Goal: Subscribe to service/newsletter

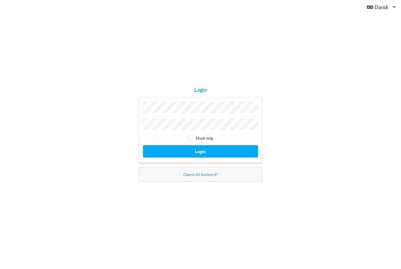
click at [192, 141] on input "checkbox" at bounding box center [190, 138] width 5 height 5
checkbox input "true"
click at [200, 157] on button "Login" at bounding box center [200, 151] width 115 height 12
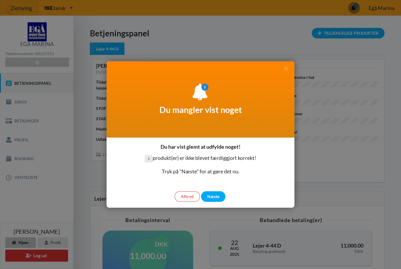
click at [213, 199] on div "Næste" at bounding box center [213, 196] width 24 height 11
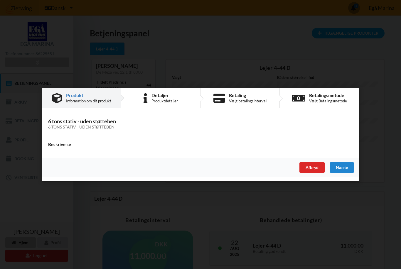
click at [337, 165] on div "Næste" at bounding box center [342, 167] width 24 height 11
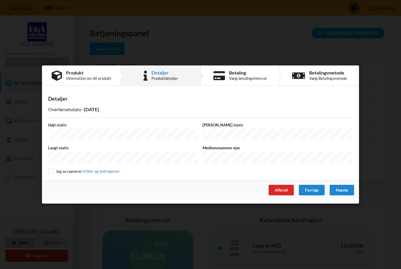
click at [53, 173] on input "checkbox" at bounding box center [50, 171] width 5 height 5
checkbox input "true"
click at [60, 127] on label "Højt stativ" at bounding box center [123, 124] width 150 height 5
click at [341, 192] on div "Næste" at bounding box center [342, 190] width 24 height 11
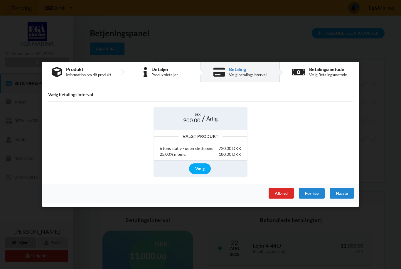
click at [201, 167] on div "Vælg" at bounding box center [200, 169] width 22 height 11
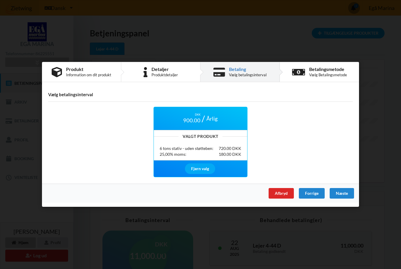
click at [339, 192] on div "Næste" at bounding box center [342, 194] width 24 height 11
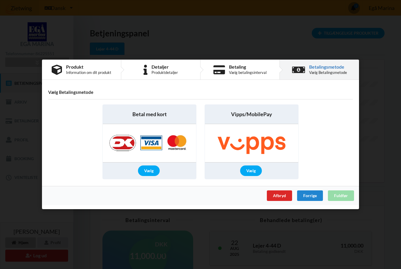
click at [149, 174] on div "Vælg" at bounding box center [149, 171] width 22 height 11
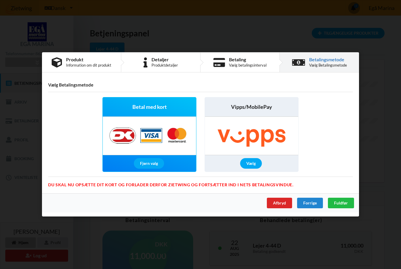
click at [340, 204] on span "Fuldfør" at bounding box center [341, 203] width 14 height 5
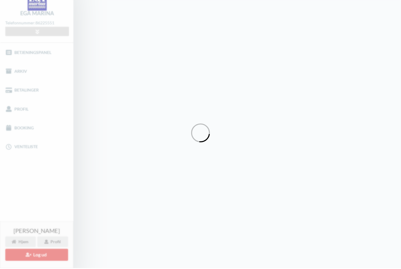
scroll to position [30, 0]
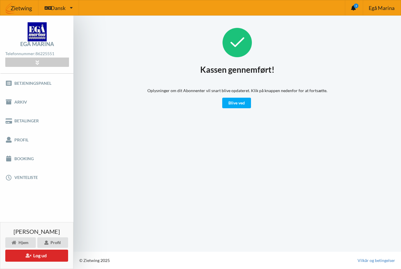
click at [238, 105] on link "Blive ved" at bounding box center [236, 103] width 29 height 11
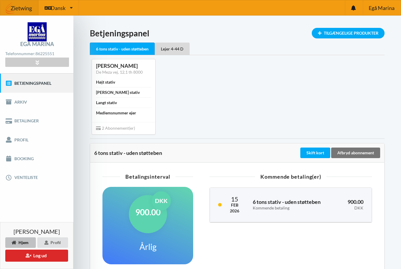
scroll to position [0, 0]
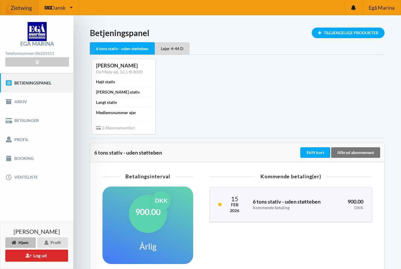
click at [366, 240] on div "Kommende betaling(er) 15 Feb 2026 6 tons stativ - uden støtteben Kommende betal…" at bounding box center [290, 223] width 179 height 105
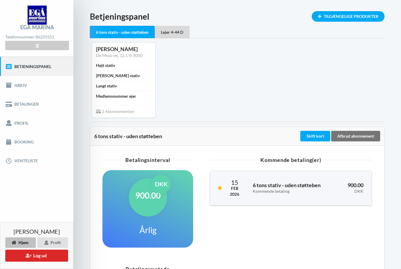
scroll to position [19, 0]
